Goal: Task Accomplishment & Management: Use online tool/utility

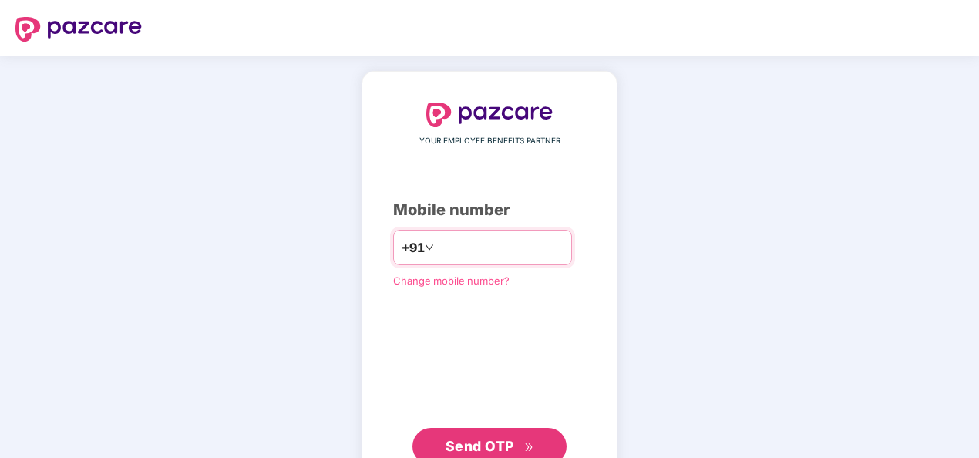
drag, startPoint x: 460, startPoint y: 245, endPoint x: 433, endPoint y: 264, distance: 32.1
click at [458, 245] on input "number" at bounding box center [500, 247] width 126 height 25
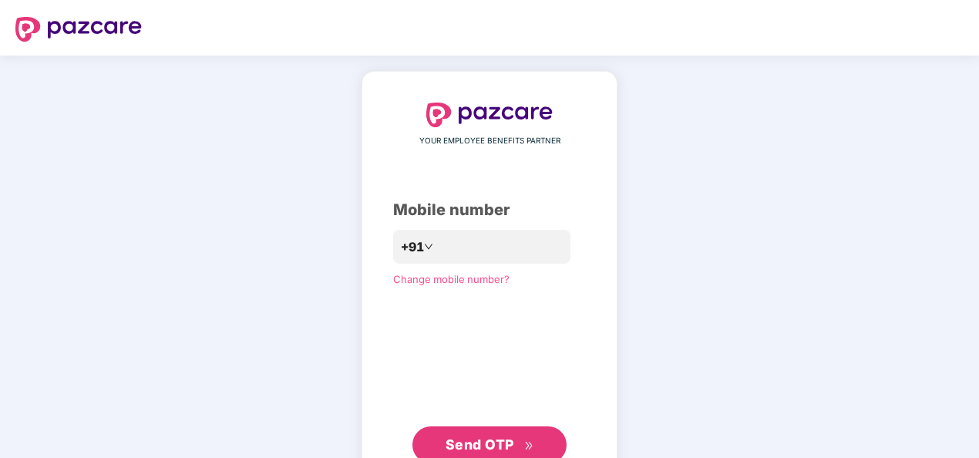
click at [475, 299] on div "**********" at bounding box center [489, 283] width 193 height 361
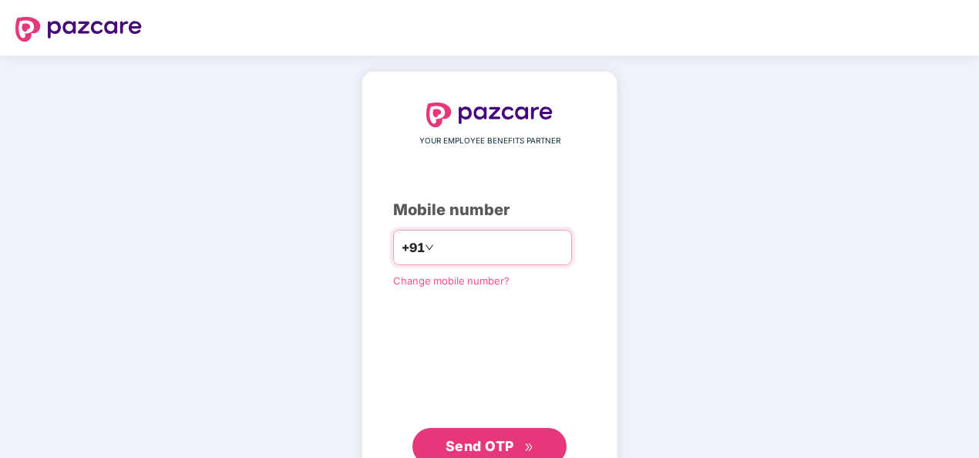
click at [437, 237] on input "**********" at bounding box center [500, 247] width 126 height 25
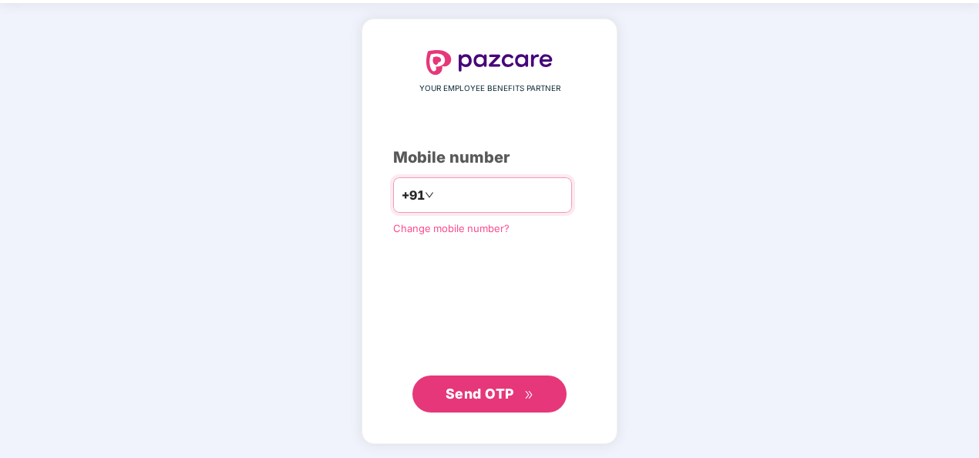
type input "**********"
click at [488, 383] on span "Send OTP" at bounding box center [490, 394] width 89 height 22
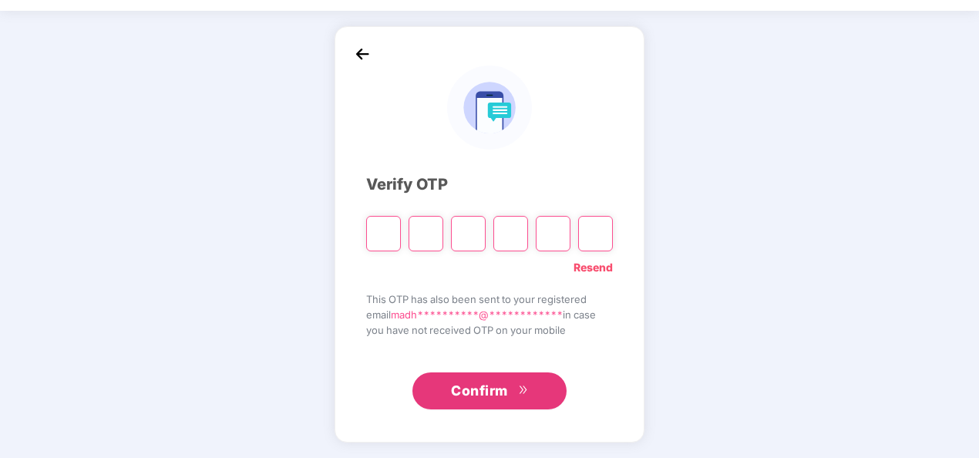
scroll to position [45, 0]
type input "*"
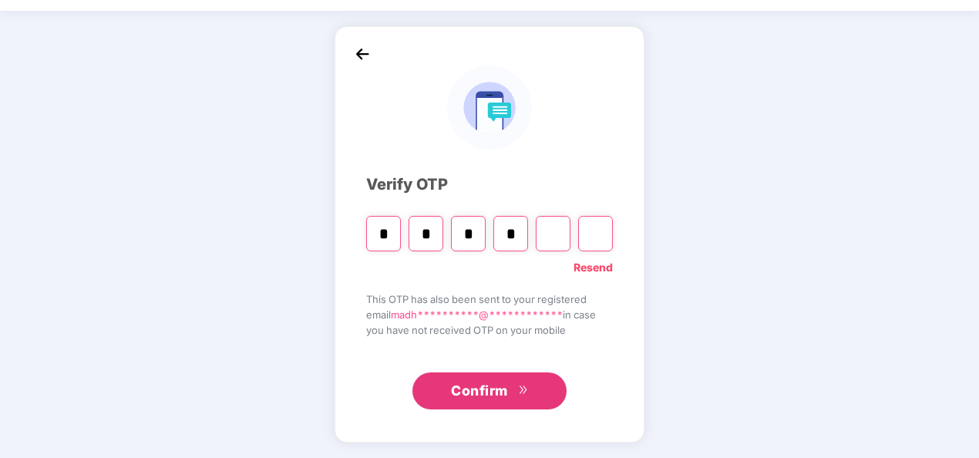
type input "*"
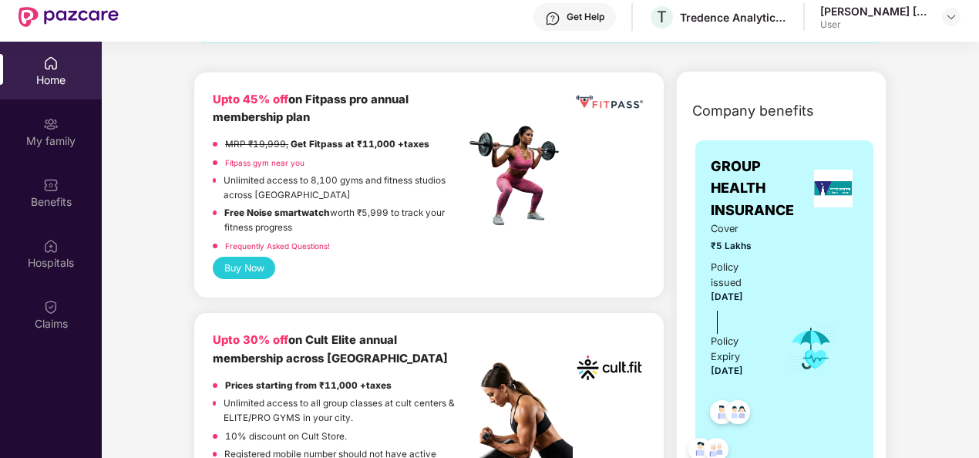
scroll to position [154, 0]
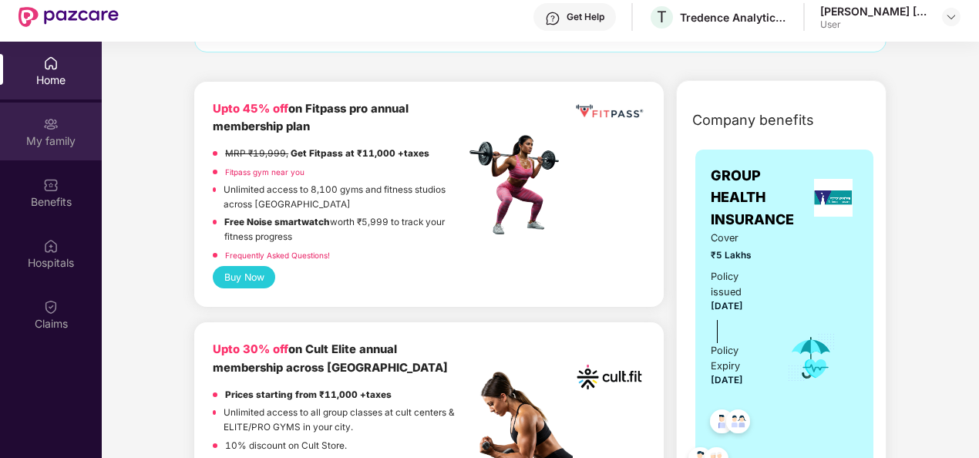
click at [32, 137] on div "My family" at bounding box center [51, 140] width 102 height 15
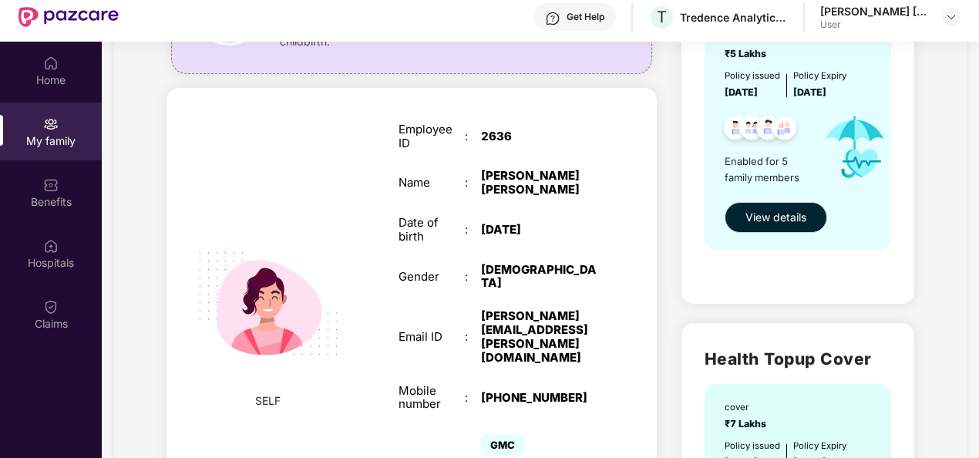
scroll to position [231, 0]
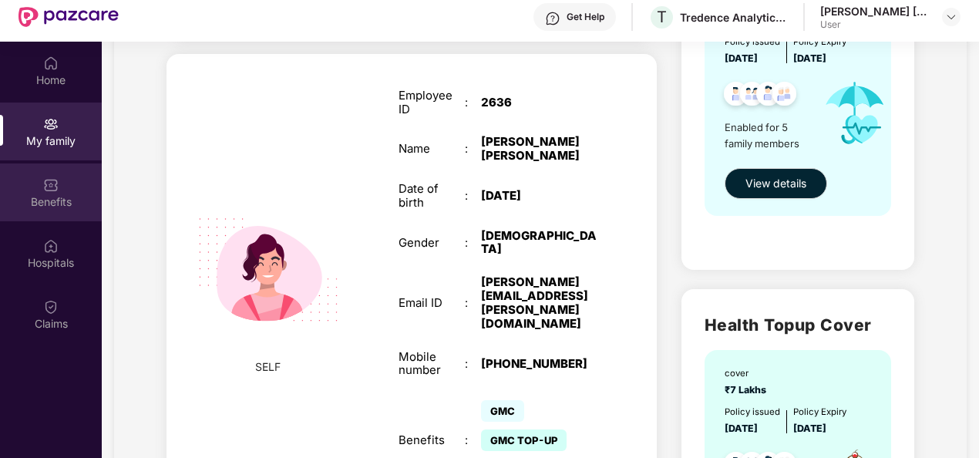
click at [25, 216] on div "Benefits" at bounding box center [51, 192] width 102 height 58
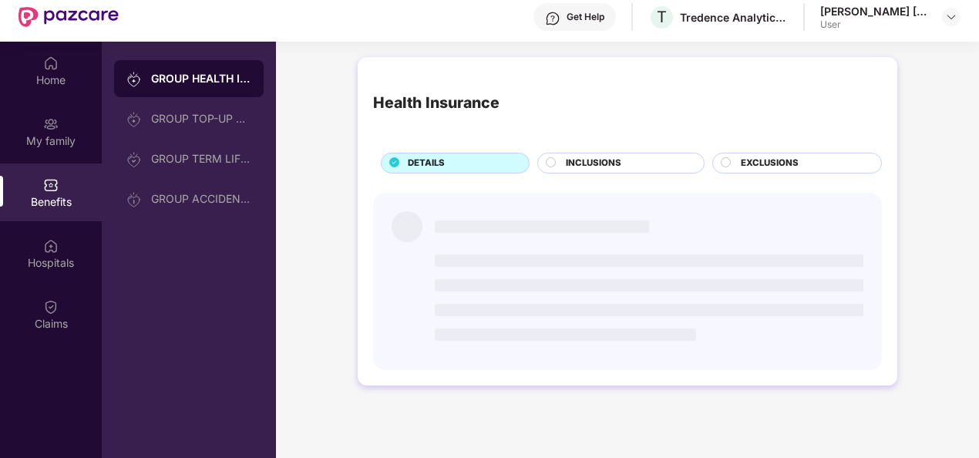
scroll to position [0, 0]
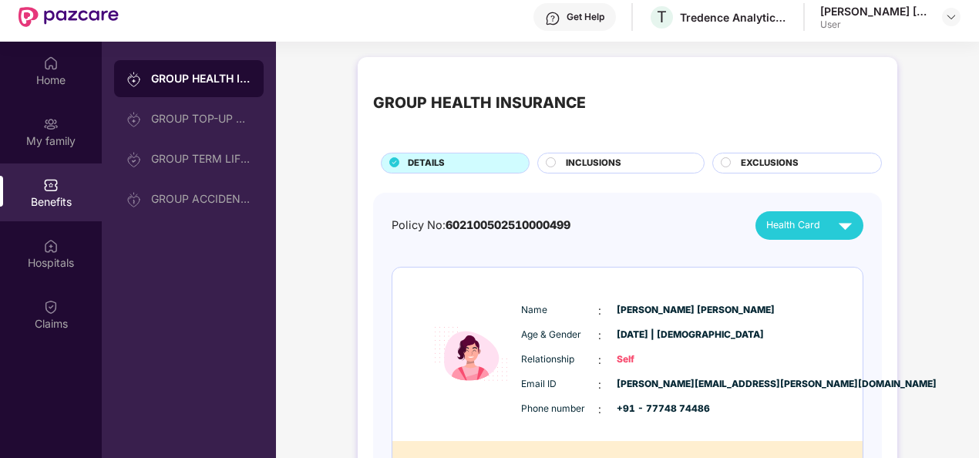
drag, startPoint x: 25, startPoint y: 216, endPoint x: 319, endPoint y: 389, distance: 341.5
click at [831, 223] on div "Health Card" at bounding box center [813, 225] width 93 height 27
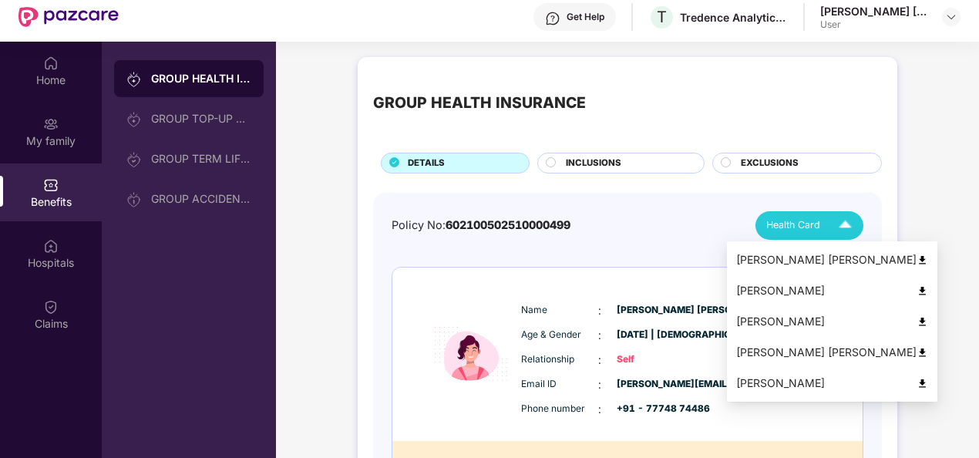
click at [782, 290] on div "[PERSON_NAME]" at bounding box center [832, 290] width 192 height 17
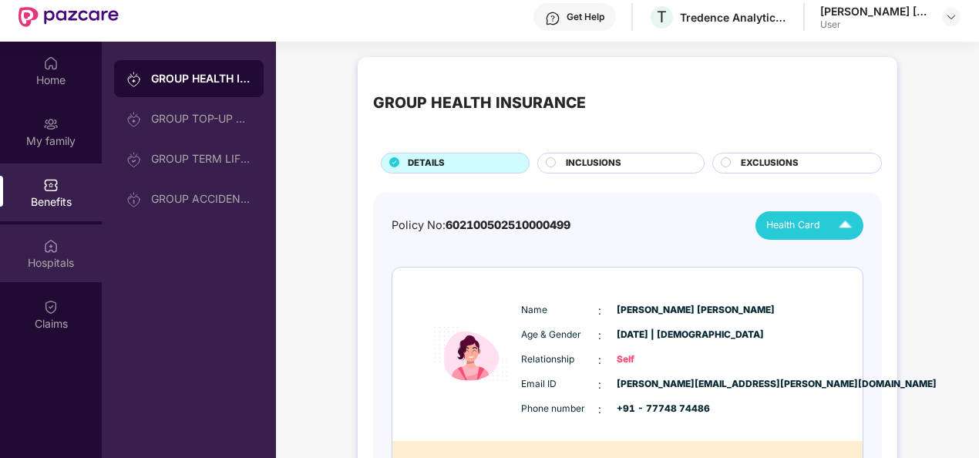
click at [39, 259] on div "Hospitals" at bounding box center [51, 262] width 102 height 15
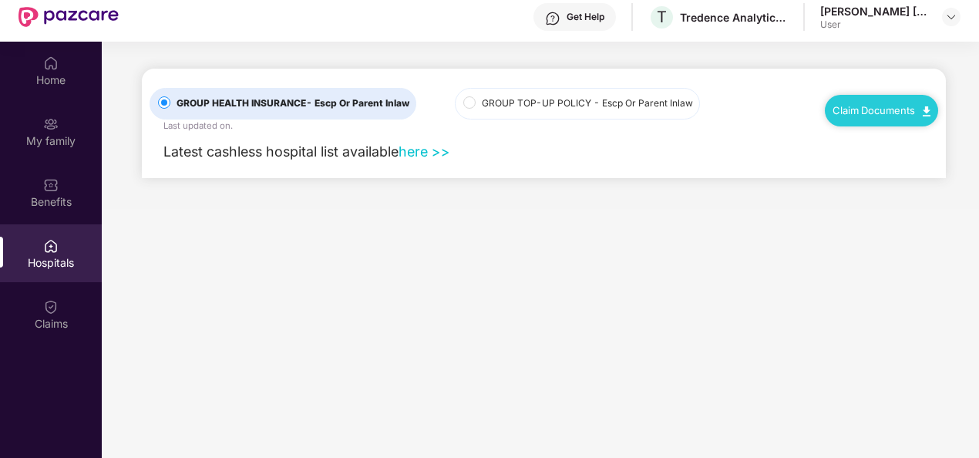
click at [883, 105] on link "Claim Documents" at bounding box center [882, 110] width 98 height 12
click at [861, 167] on link "Claim Process" at bounding box center [888, 168] width 100 height 33
click at [42, 312] on div "Claims" at bounding box center [51, 314] width 102 height 58
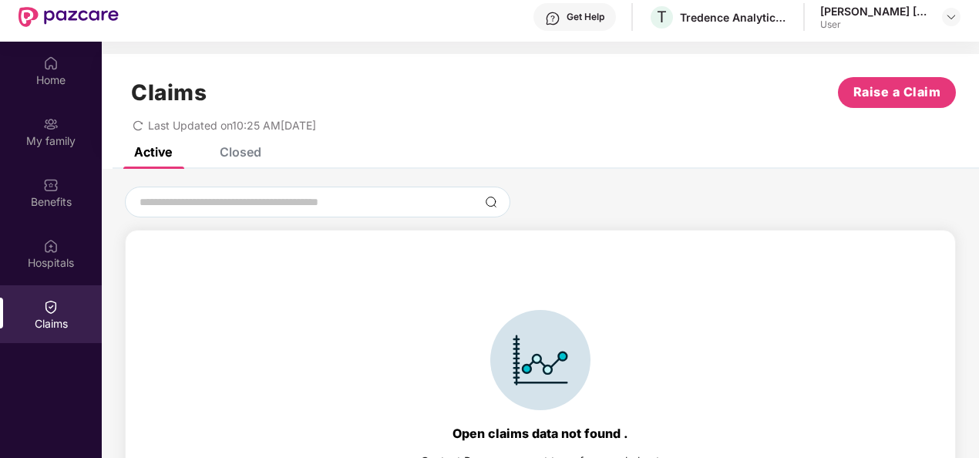
click at [177, 284] on div "Open claims data not found . Contact Pazcare support team for more help at [EMA…" at bounding box center [540, 398] width 814 height 304
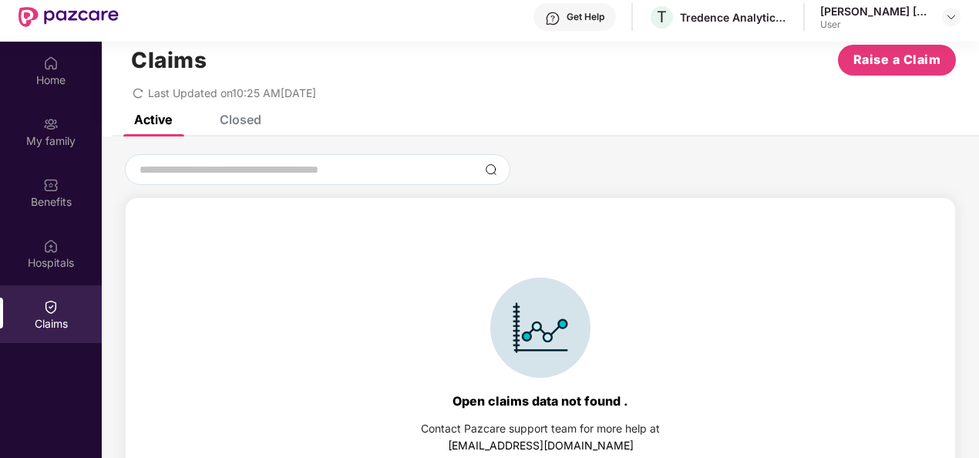
scroll to position [34, 0]
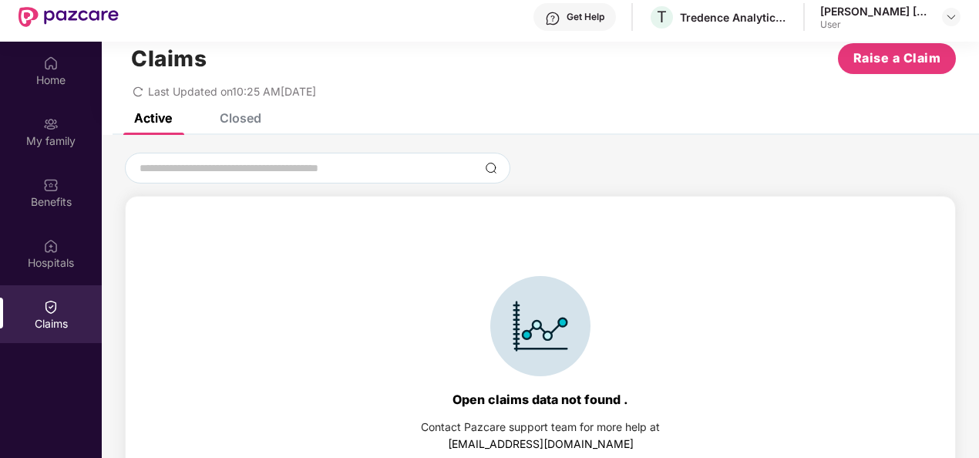
click at [236, 120] on div "Closed" at bounding box center [241, 117] width 42 height 15
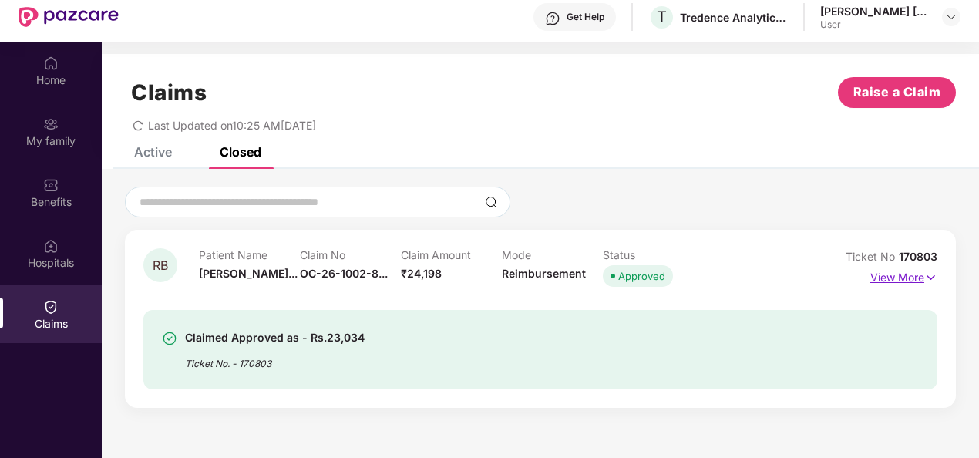
click at [879, 274] on p "View More" at bounding box center [904, 275] width 67 height 21
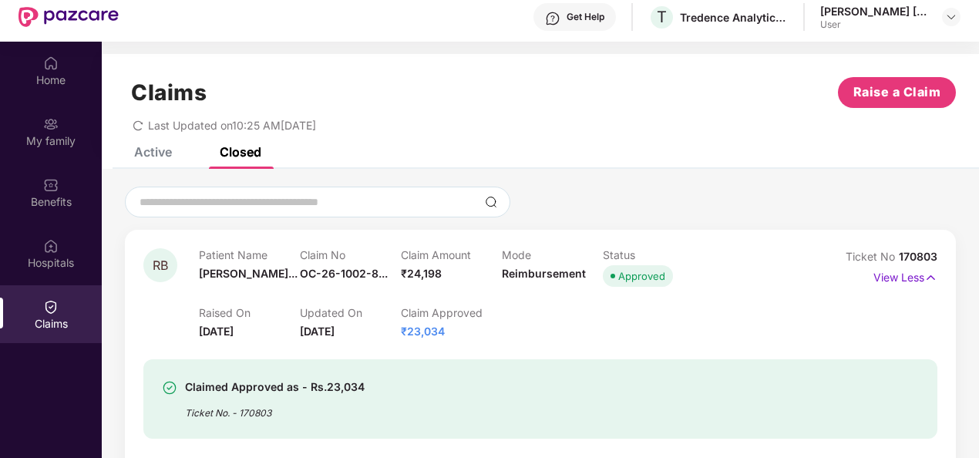
click at [168, 147] on div "Active" at bounding box center [153, 151] width 38 height 15
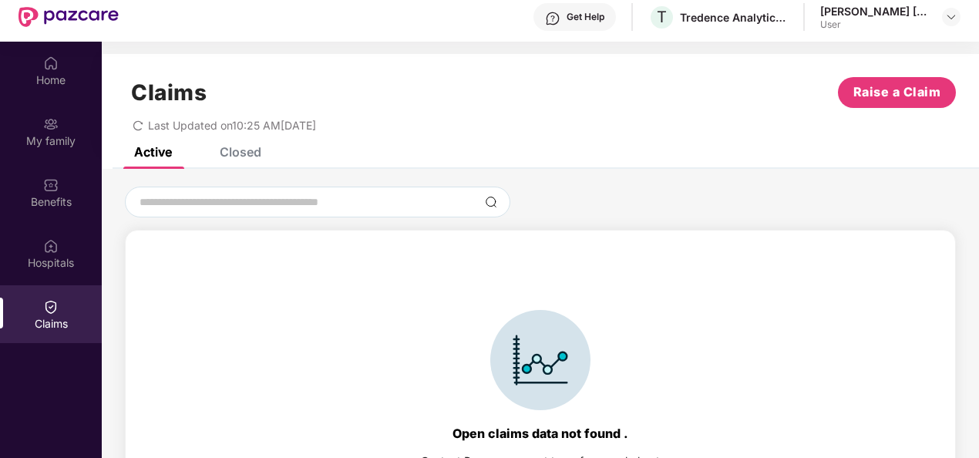
click at [166, 150] on div "Active" at bounding box center [153, 151] width 38 height 15
click at [887, 97] on span "Raise a Claim" at bounding box center [898, 92] width 88 height 19
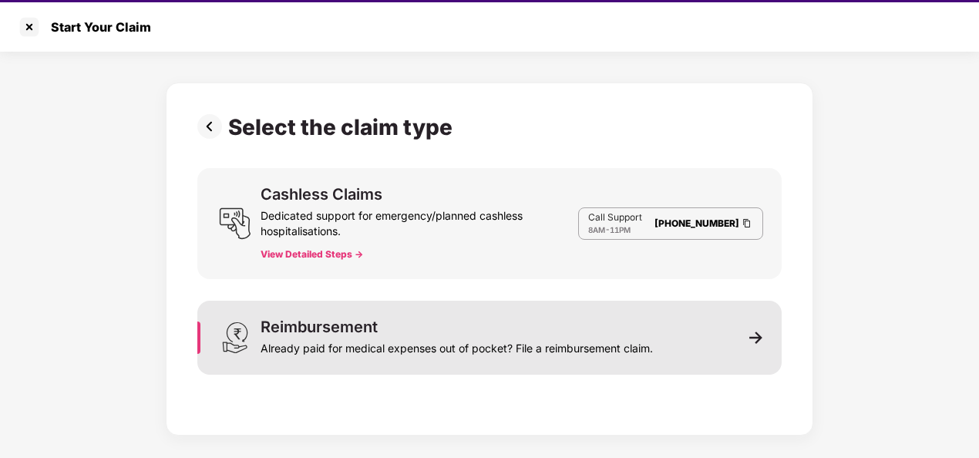
scroll to position [37, 0]
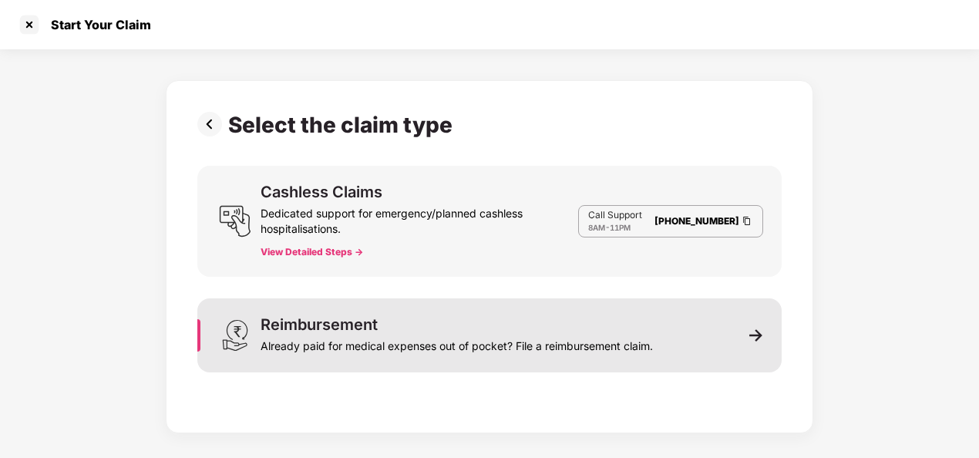
click at [706, 339] on div "Reimbursement Already paid for medical expenses out of pocket? File a reimburse…" at bounding box center [489, 335] width 585 height 74
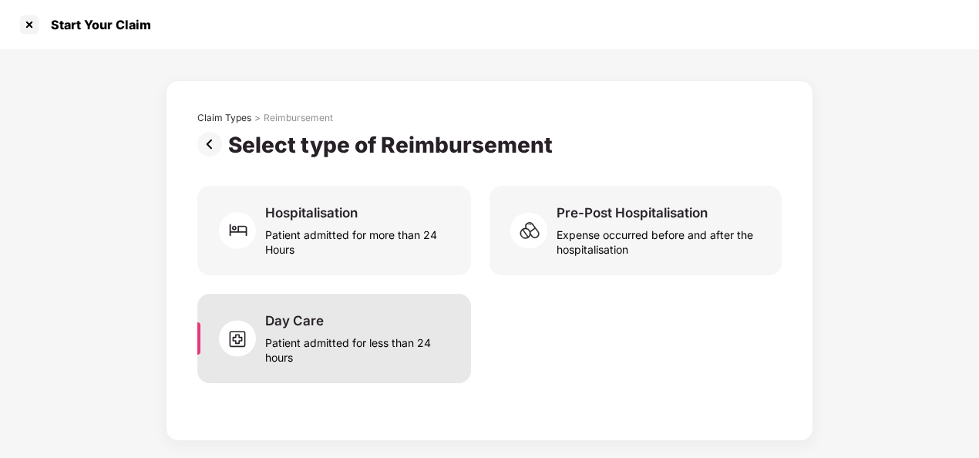
click at [316, 338] on div "Patient admitted for less than 24 hours" at bounding box center [358, 346] width 187 height 35
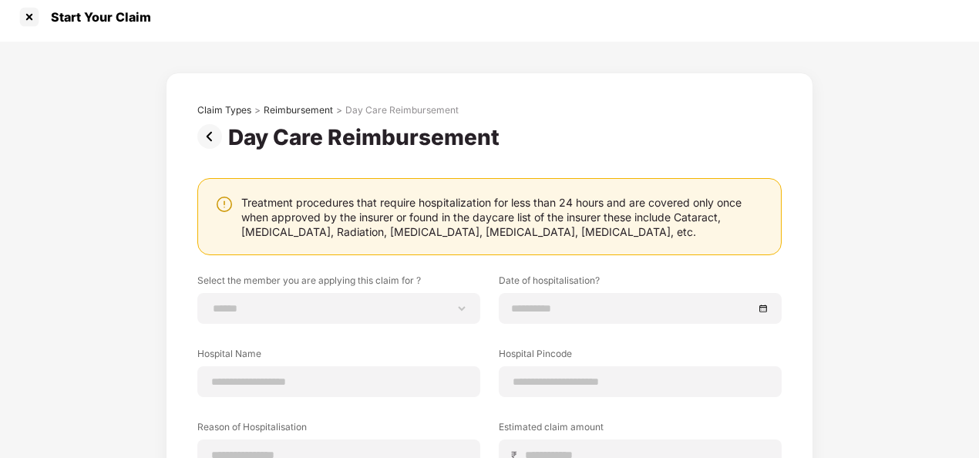
scroll to position [0, 0]
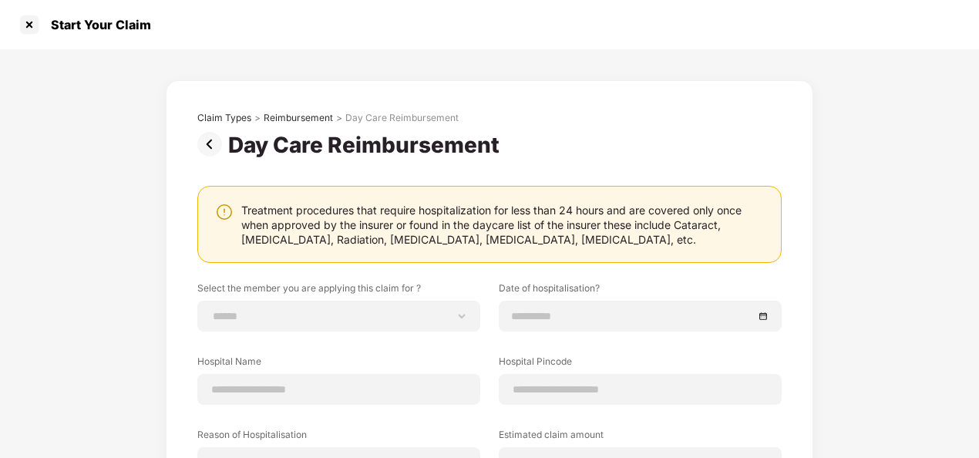
click at [210, 145] on img at bounding box center [212, 144] width 31 height 25
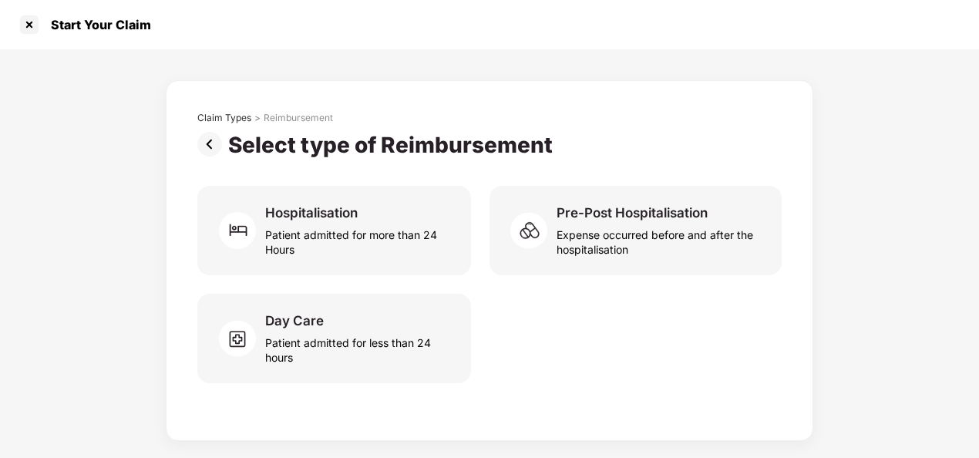
click at [210, 145] on img at bounding box center [212, 144] width 31 height 25
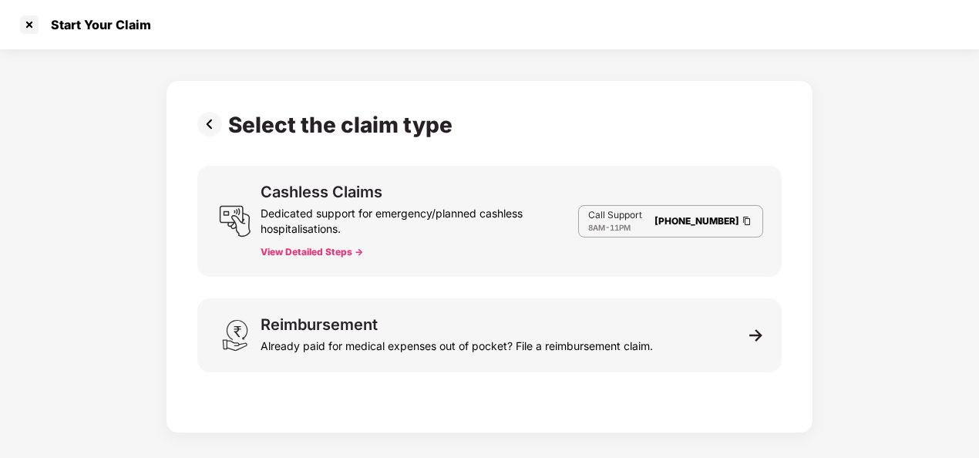
click at [211, 128] on img at bounding box center [212, 124] width 31 height 25
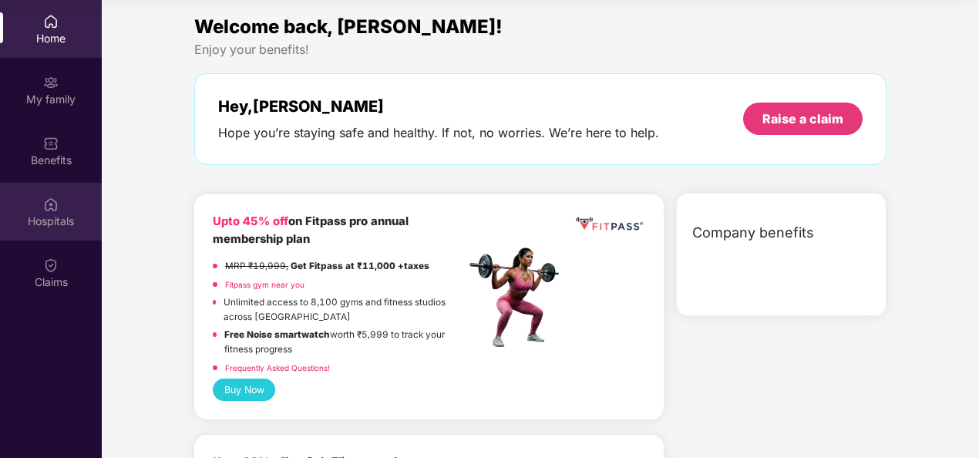
click at [50, 214] on div "Hospitals" at bounding box center [51, 212] width 102 height 58
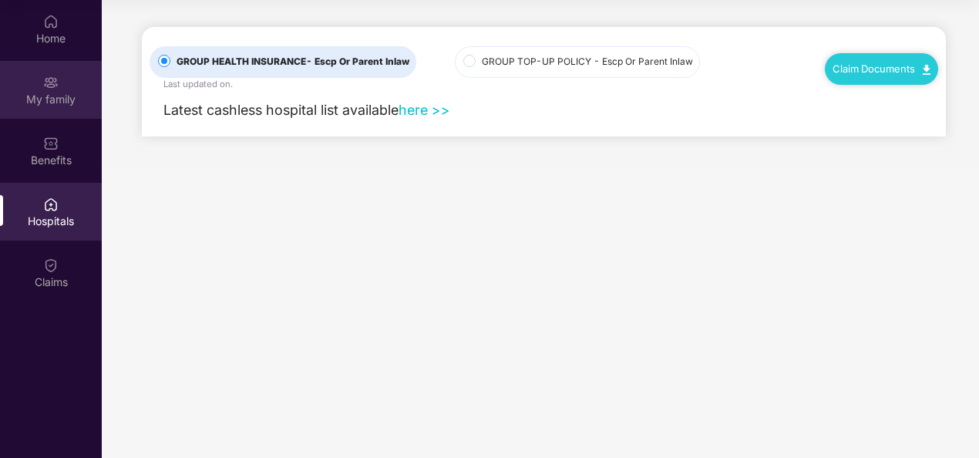
click at [89, 85] on div "My family" at bounding box center [51, 90] width 102 height 58
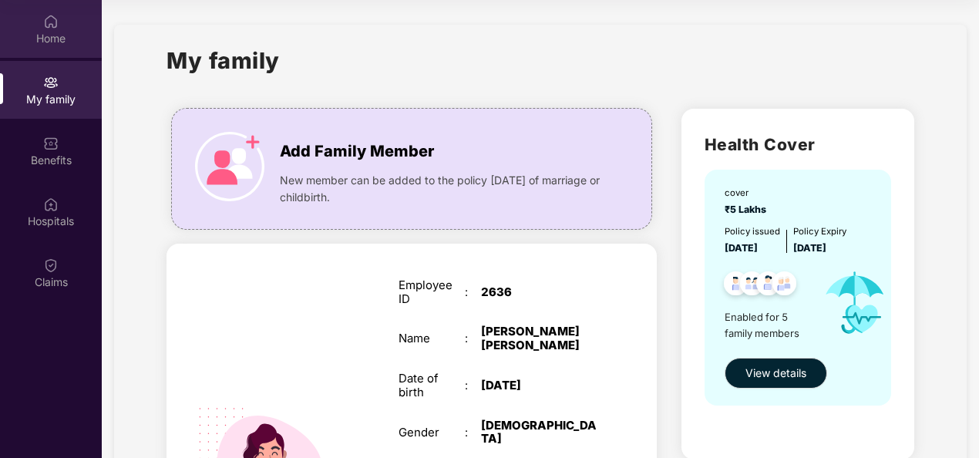
click at [35, 37] on div "Home" at bounding box center [51, 38] width 102 height 15
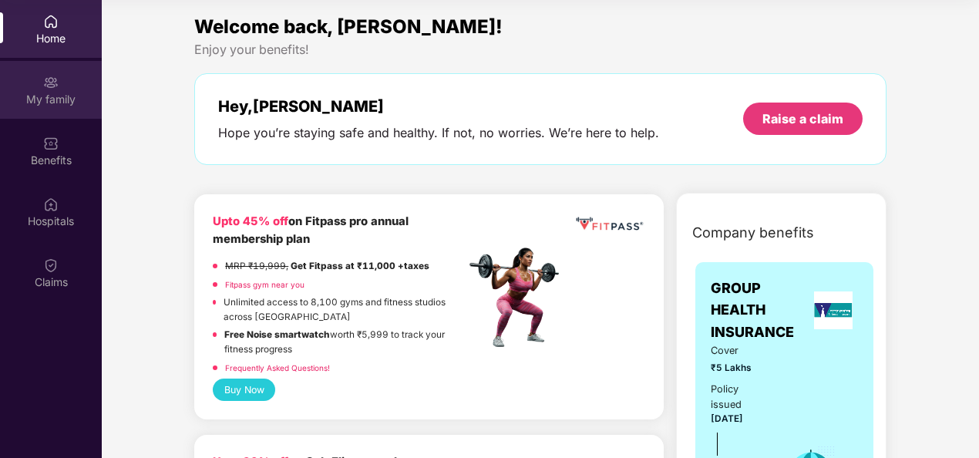
click at [58, 92] on div "My family" at bounding box center [51, 99] width 102 height 15
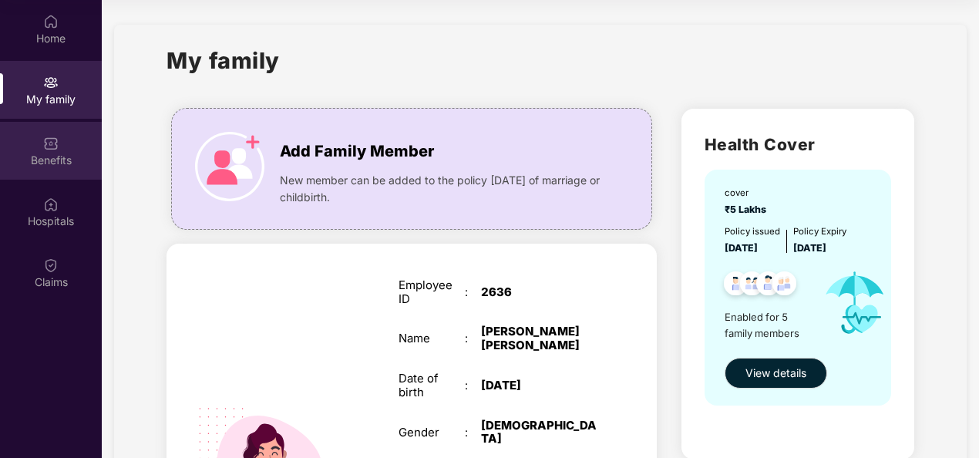
click at [38, 160] on div "Benefits" at bounding box center [51, 160] width 102 height 15
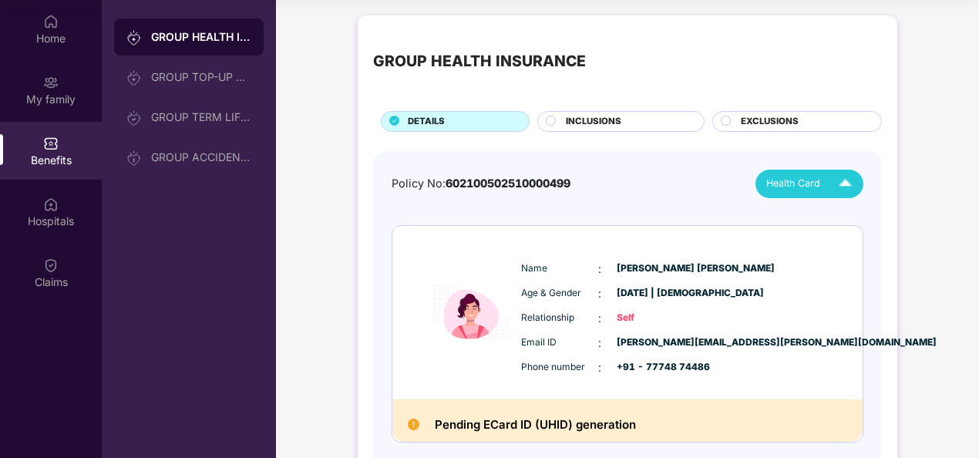
click at [770, 180] on span "Health Card" at bounding box center [794, 183] width 54 height 15
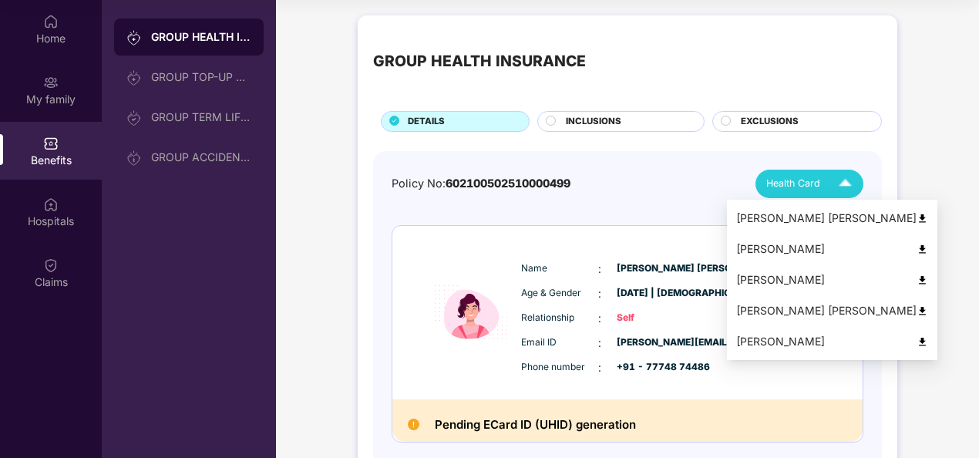
click at [769, 246] on div "[PERSON_NAME]" at bounding box center [832, 249] width 192 height 17
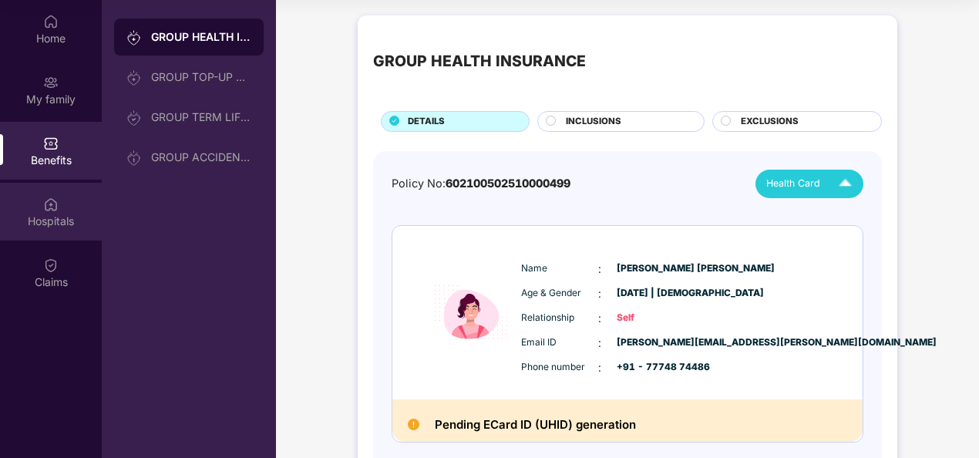
click at [56, 224] on div "Hospitals" at bounding box center [51, 221] width 102 height 15
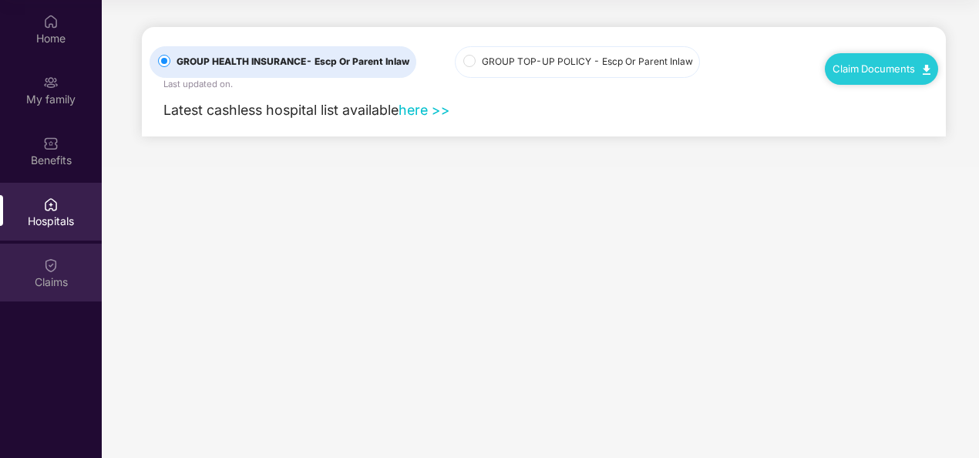
click at [45, 273] on div "Claims" at bounding box center [51, 273] width 102 height 58
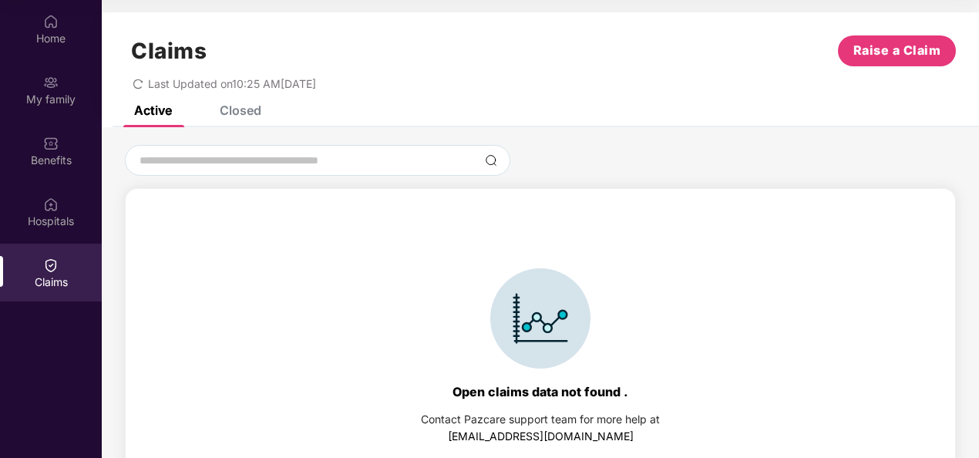
click at [236, 114] on div "Closed" at bounding box center [241, 110] width 42 height 15
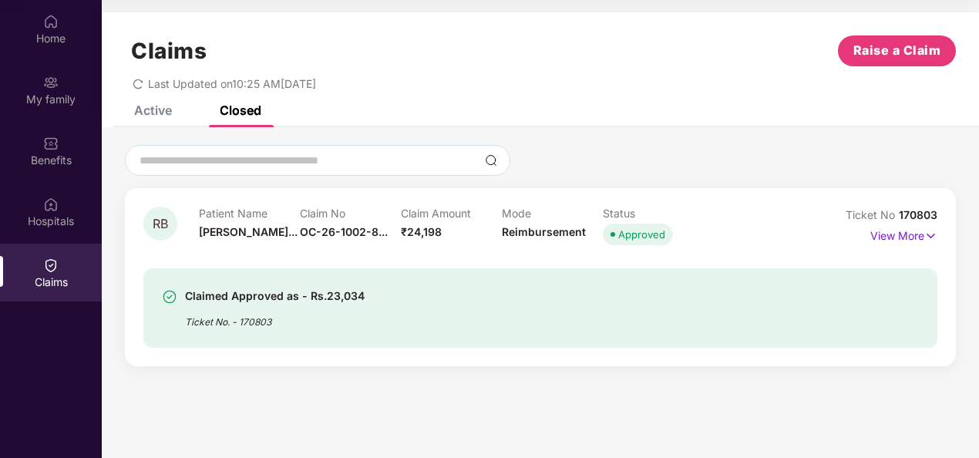
drag, startPoint x: -3, startPoint y: 297, endPoint x: -3, endPoint y: 372, distance: 74.8
click at [0, 372] on html "Get Pazcare mobile app for all your employee benefits need Download Now Get Hel…" at bounding box center [489, 143] width 979 height 458
drag, startPoint x: -3, startPoint y: 372, endPoint x: 541, endPoint y: 69, distance: 623.1
click button "Raise a Claim" at bounding box center [897, 50] width 118 height 31
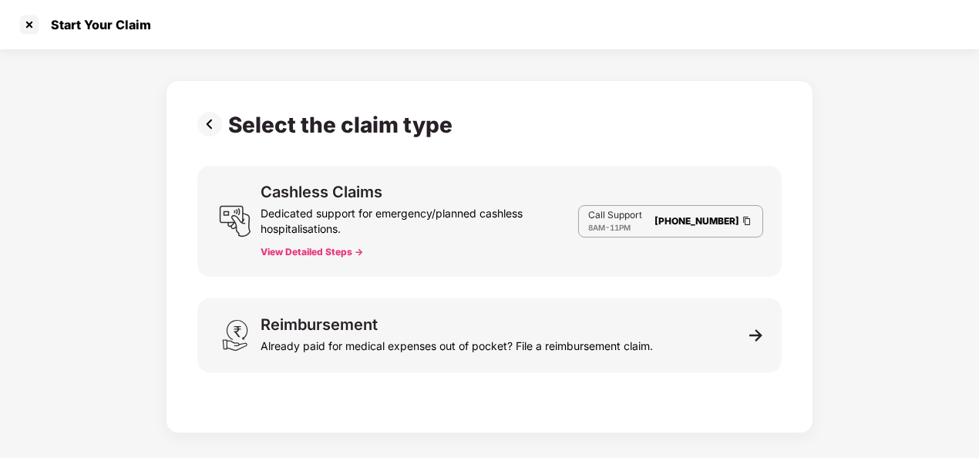
scroll to position [37, 0]
